Goal: Find specific page/section: Find specific page/section

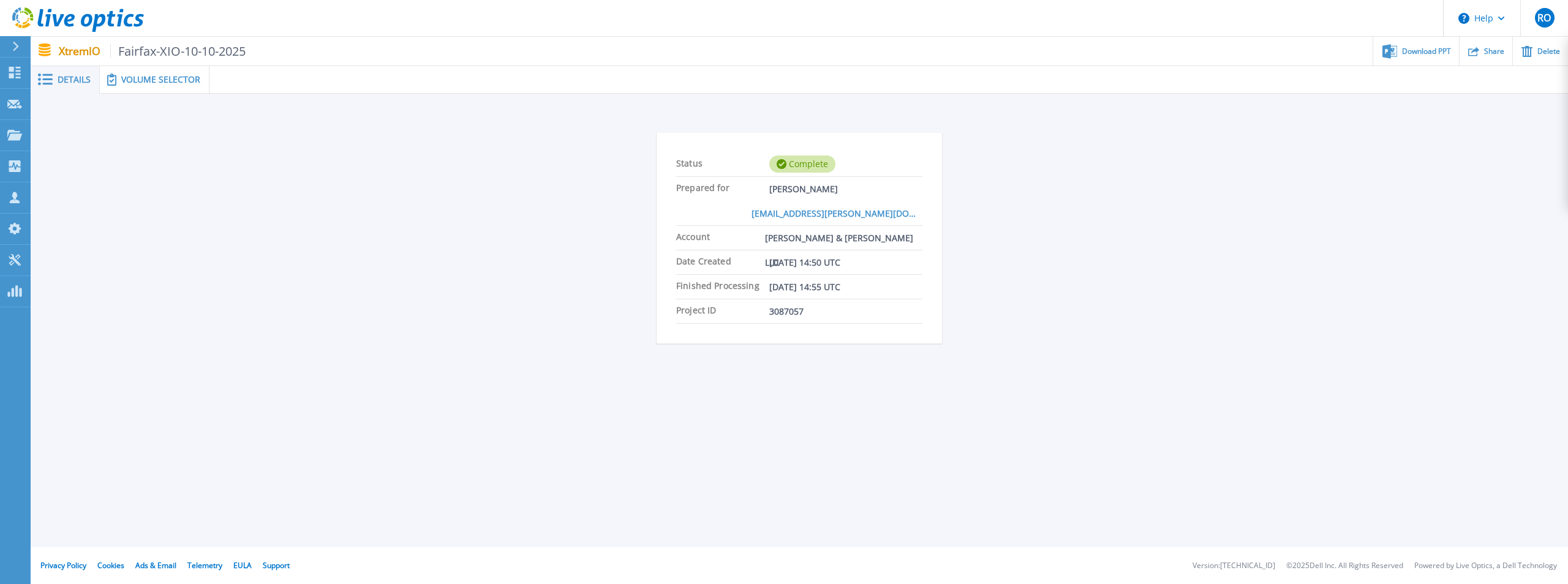
click at [18, 19] on icon at bounding box center [78, 20] width 132 height 25
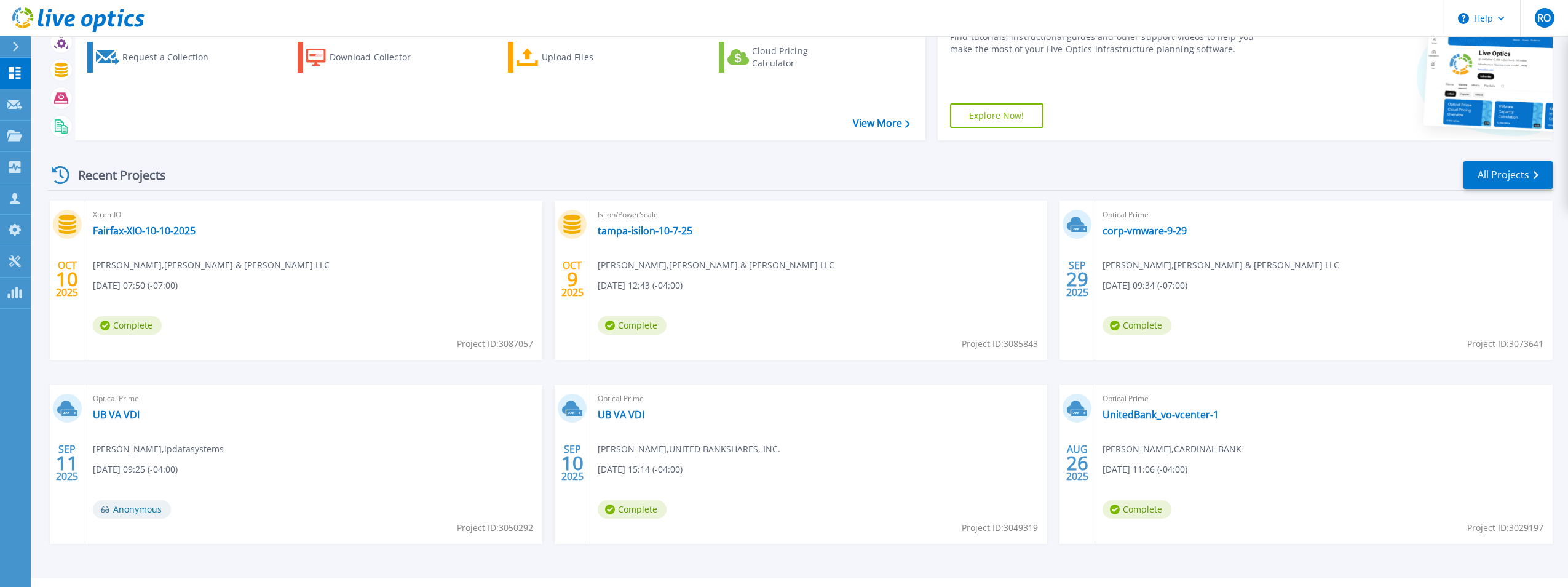
scroll to position [71, 0]
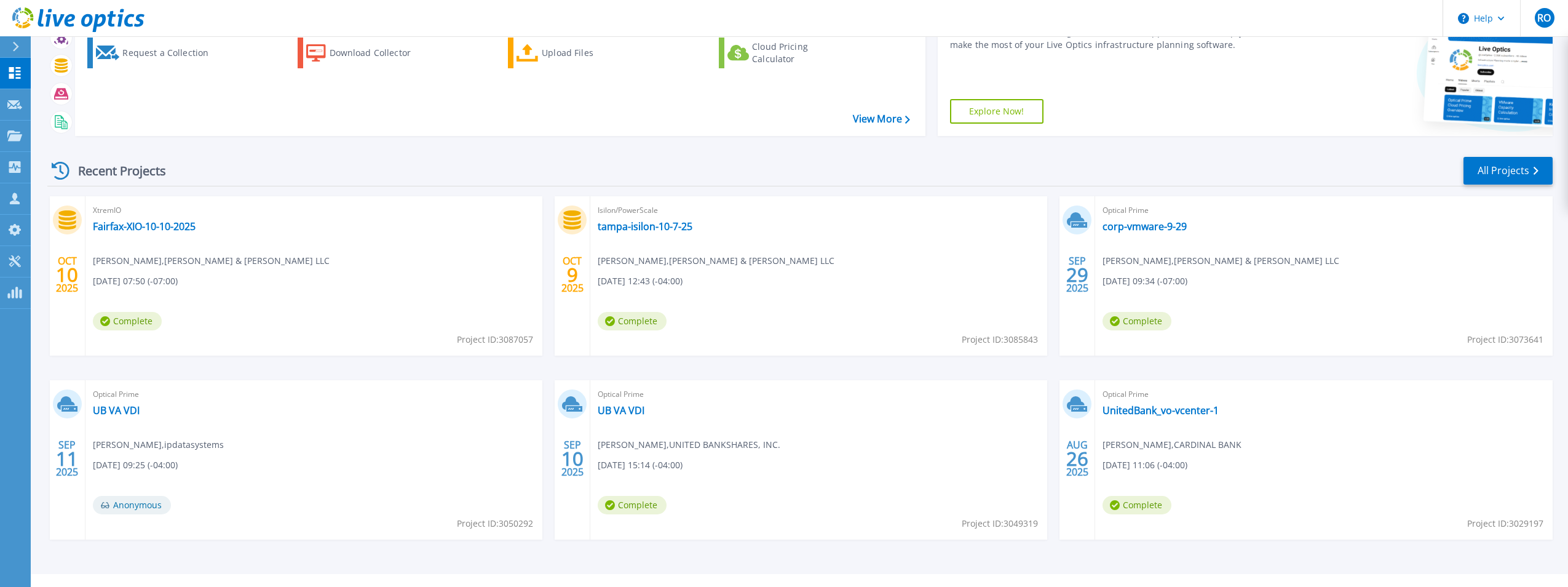
click at [20, 17] on icon at bounding box center [79, 20] width 132 height 26
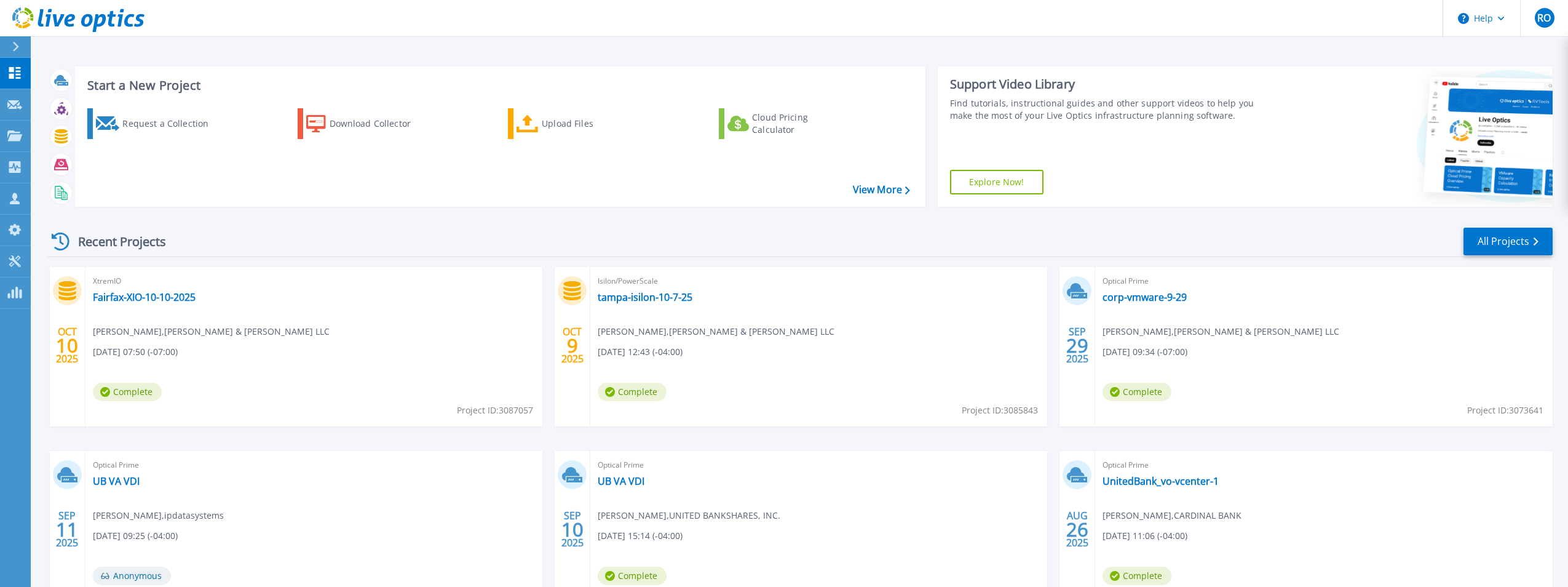
click at [742, 545] on div "Optical Prime UB VA VDI John Crowder , UNITED BANKSHARES, INC. 09/10/2025, 15:1…" at bounding box center [818, 530] width 457 height 159
click at [25, 9] on icon at bounding box center [29, 11] width 8 height 7
click at [19, 14] on icon at bounding box center [79, 20] width 132 height 26
click at [1517, 239] on link "All Projects" at bounding box center [1507, 241] width 89 height 28
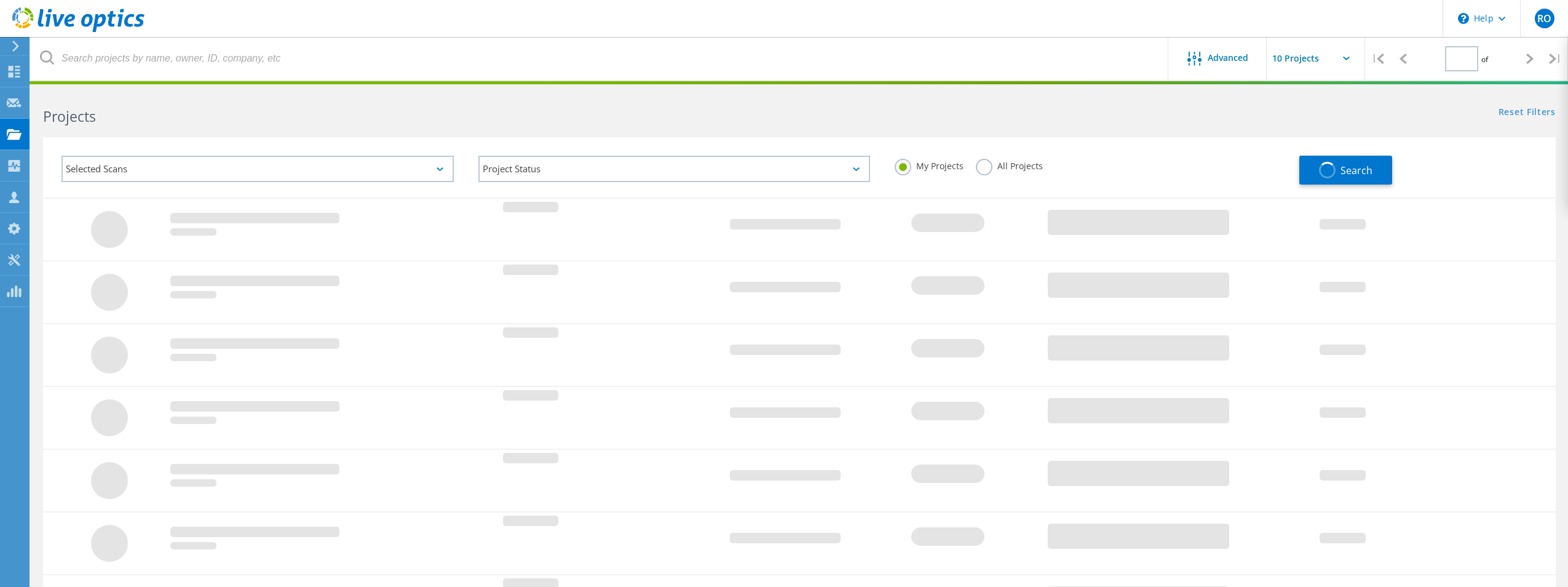
type input "1"
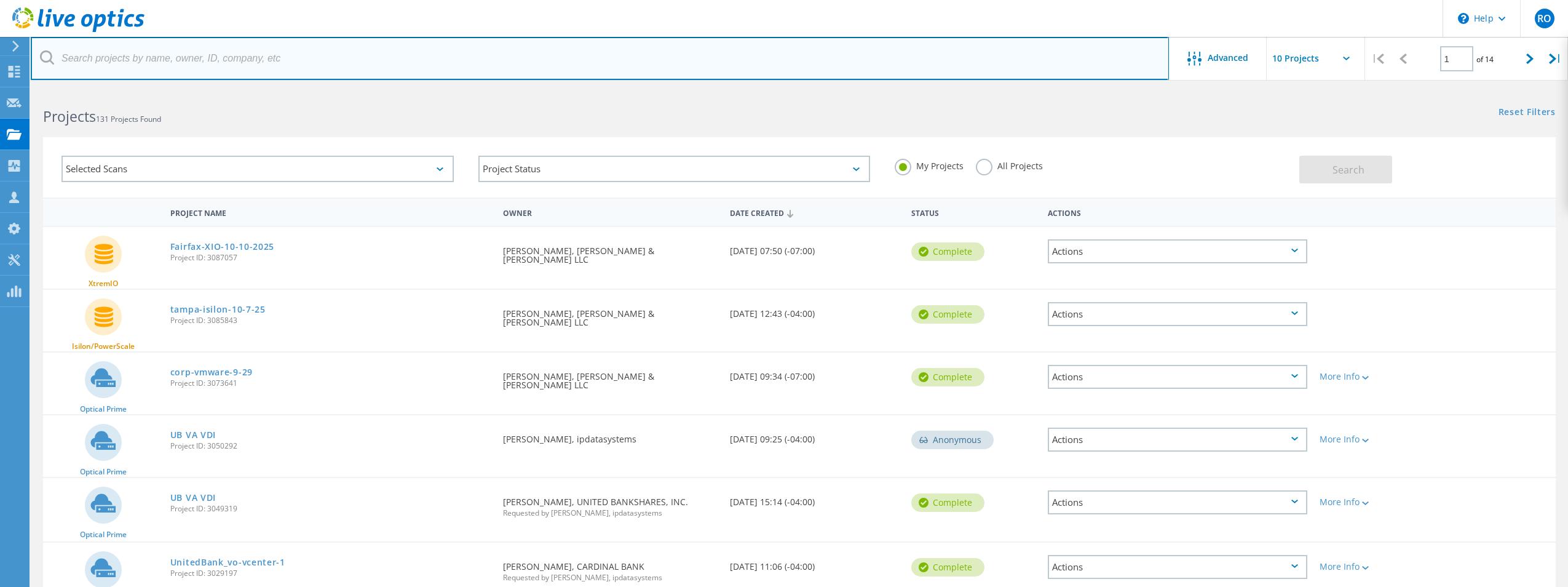
click at [146, 60] on input "text" at bounding box center [600, 59] width 1138 height 43
paste input "3087411"
type input "3087411"
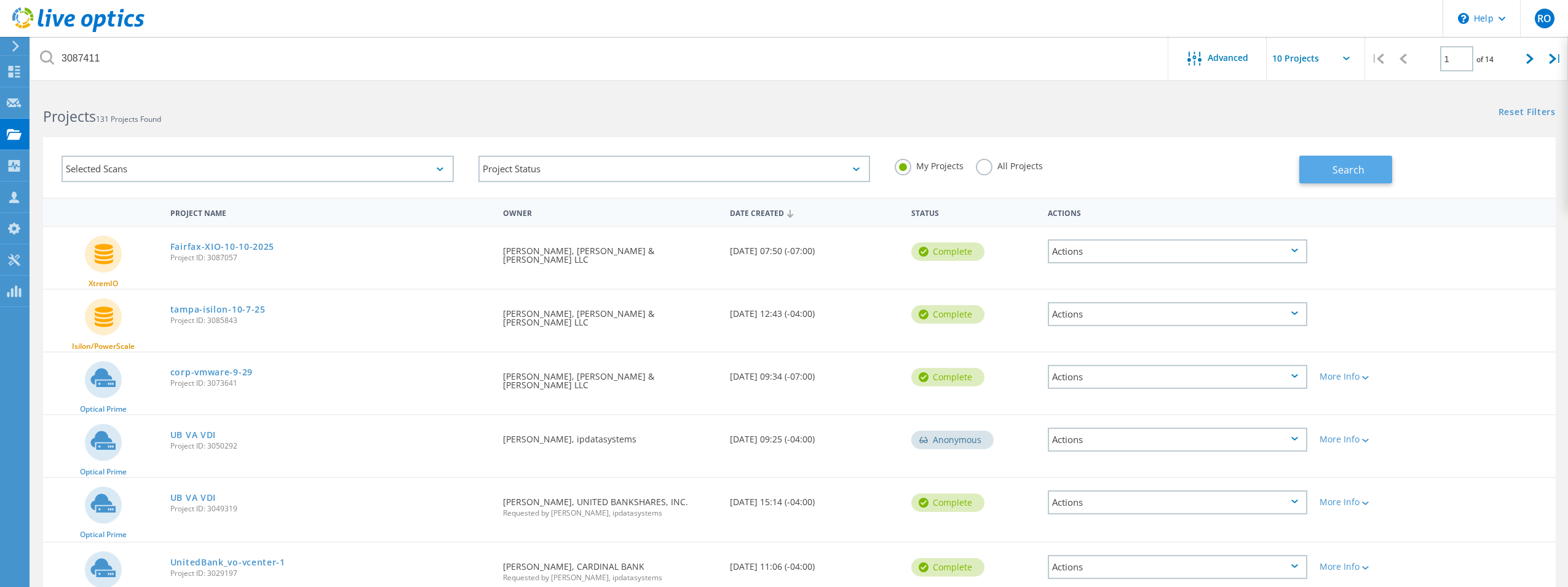
click at [1371, 171] on button "Search" at bounding box center [1345, 170] width 93 height 28
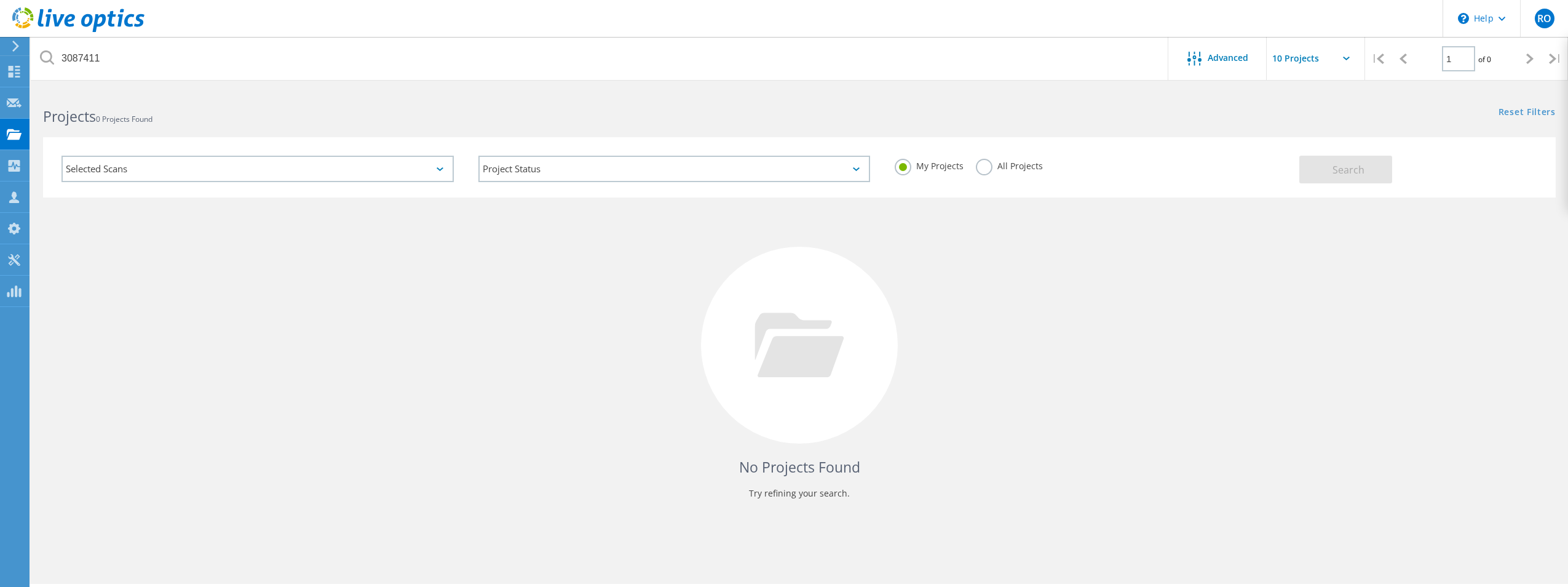
click at [982, 169] on label "All Projects" at bounding box center [1009, 164] width 67 height 12
click at [0, 0] on input "All Projects" at bounding box center [0, 0] width 0 height 0
click at [1331, 175] on button "Search" at bounding box center [1345, 170] width 93 height 28
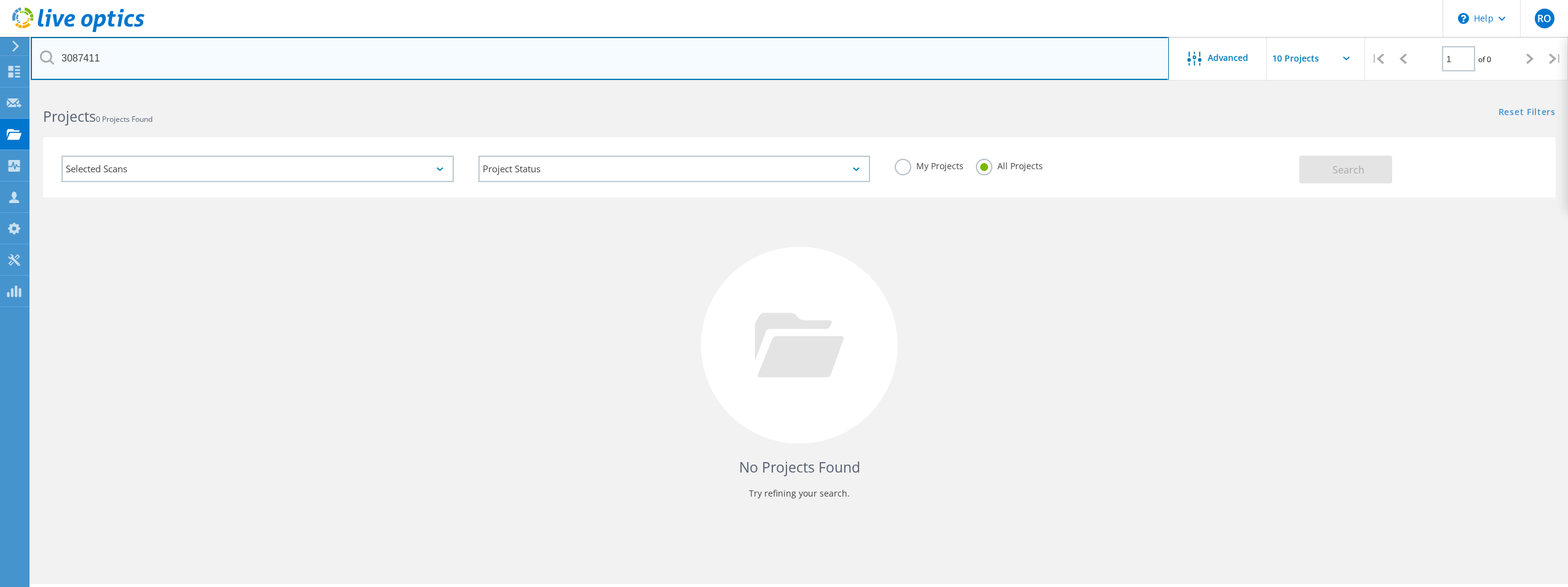
drag, startPoint x: 118, startPoint y: 56, endPoint x: 32, endPoint y: 57, distance: 86.0
click at [32, 57] on input "3087411" at bounding box center [600, 59] width 1138 height 43
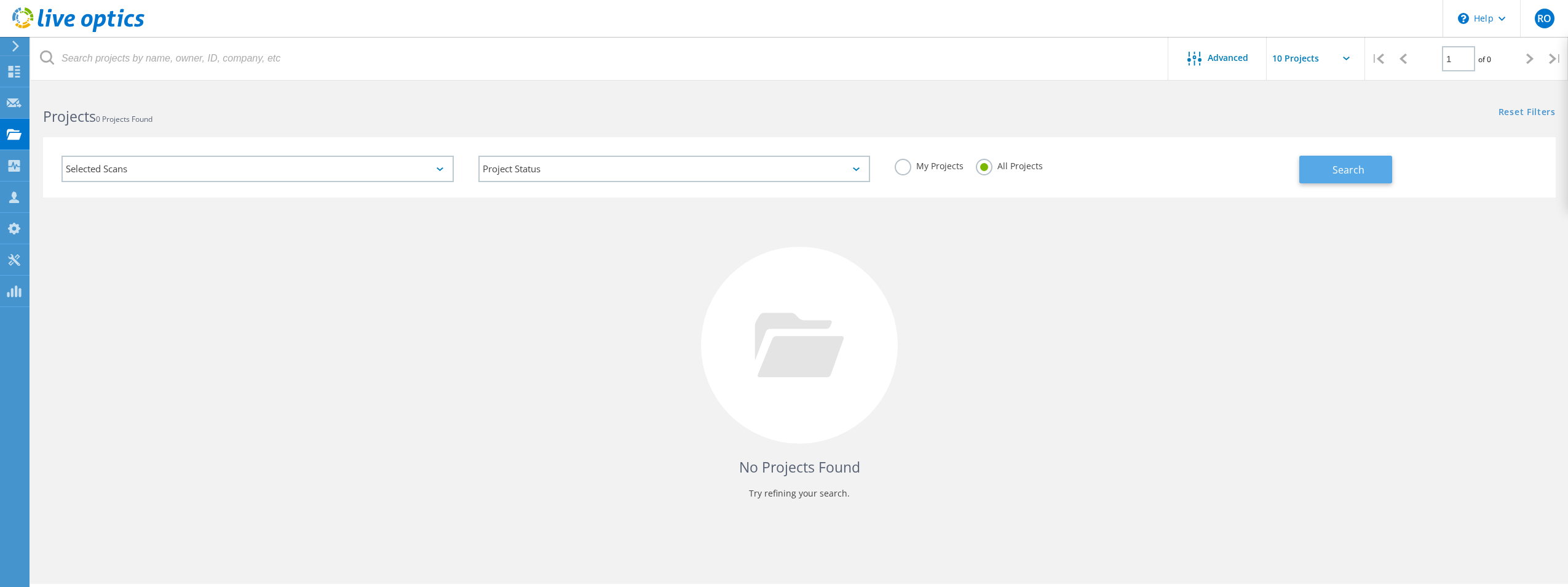
click at [1343, 172] on span "Search" at bounding box center [1348, 170] width 32 height 14
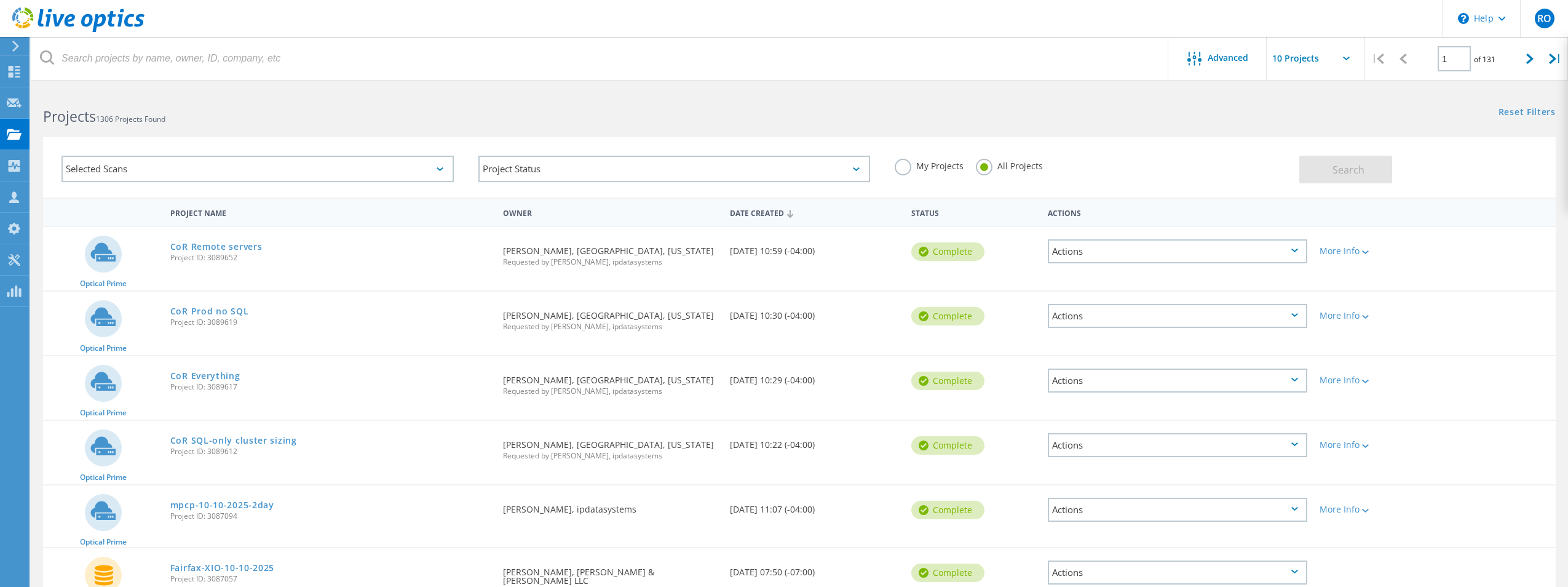
click at [39, 22] on use at bounding box center [79, 20] width 132 height 25
